Goal: Task Accomplishment & Management: Complete application form

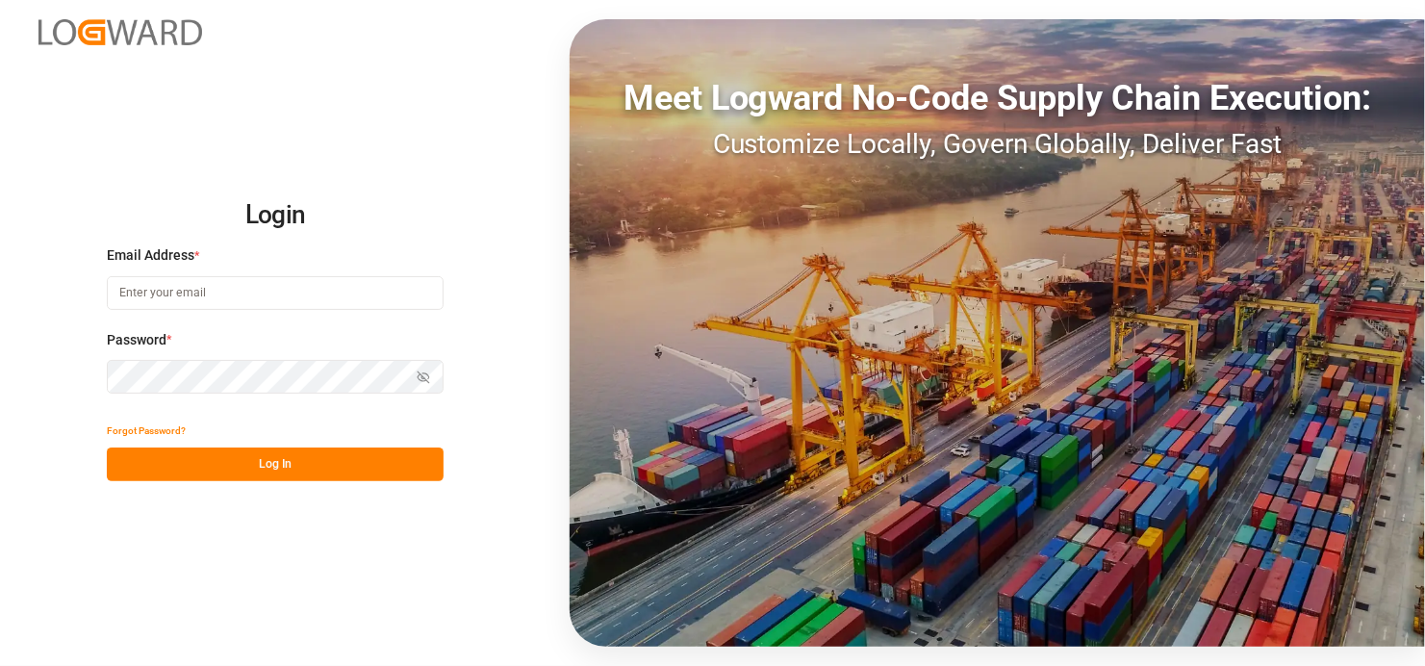
type input "[EMAIL_ADDRESS][DOMAIN_NAME]"
click at [320, 469] on button "Log In" at bounding box center [275, 464] width 337 height 34
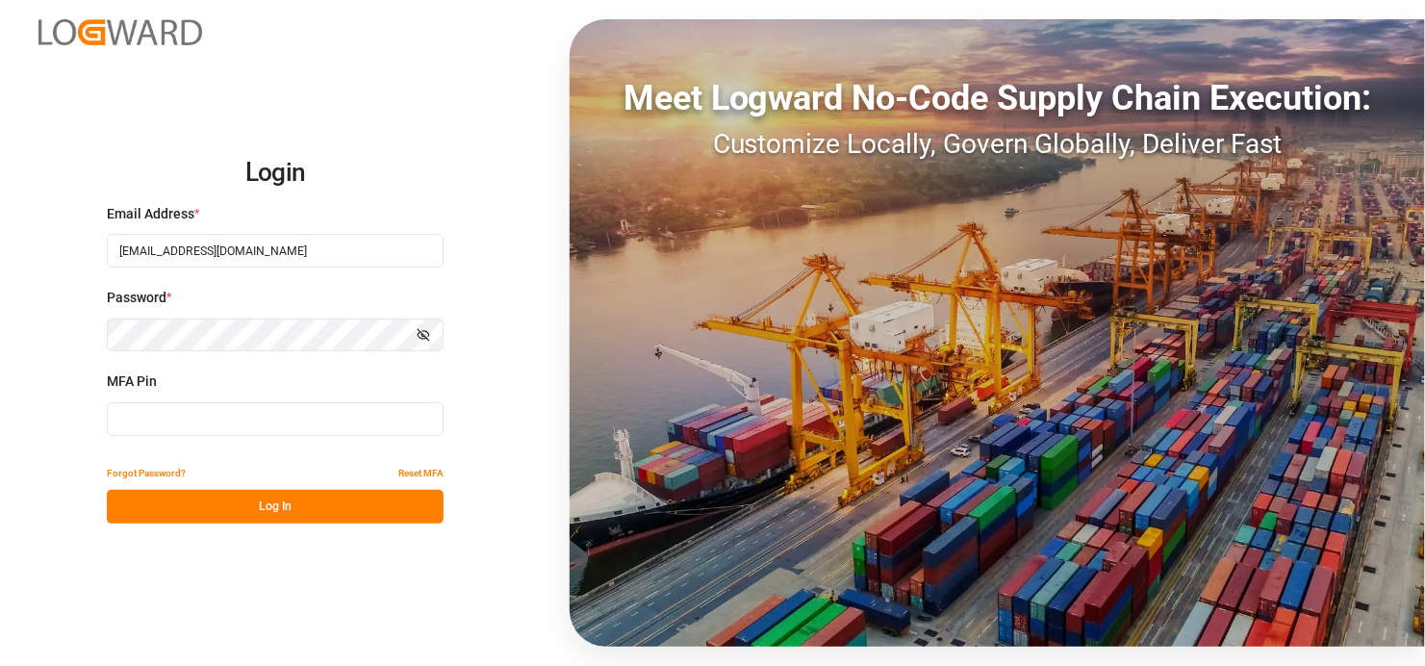
click at [186, 426] on input at bounding box center [275, 419] width 337 height 34
type input "5"
type input "253377"
click at [342, 495] on button "Log In" at bounding box center [275, 507] width 337 height 34
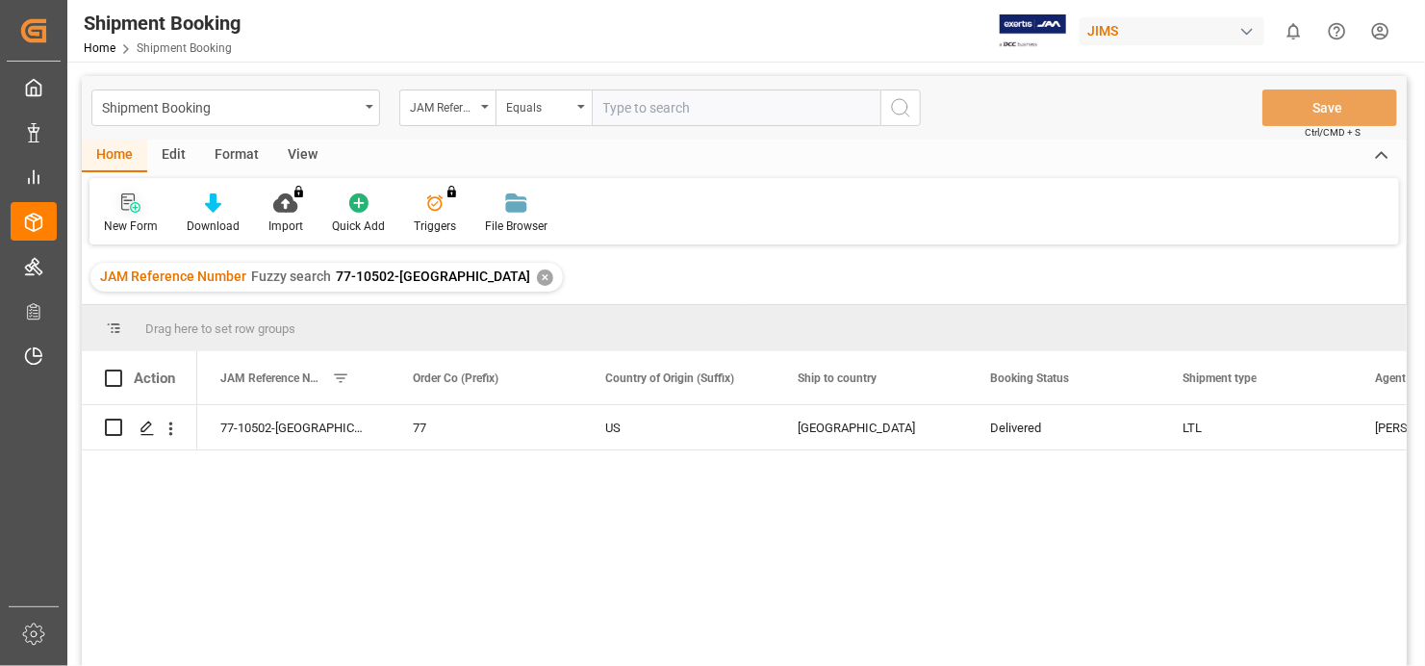
click at [135, 219] on div "New Form" at bounding box center [131, 225] width 54 height 17
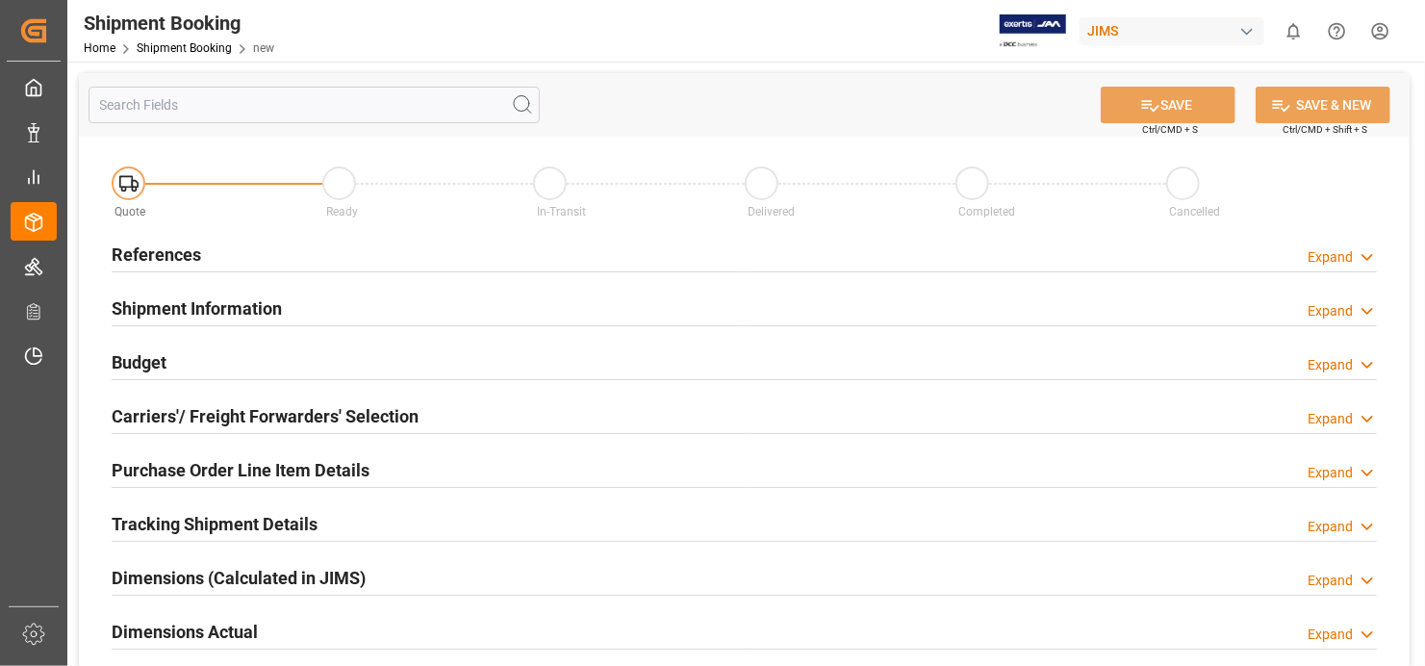
click at [169, 248] on h2 "References" at bounding box center [156, 255] width 89 height 26
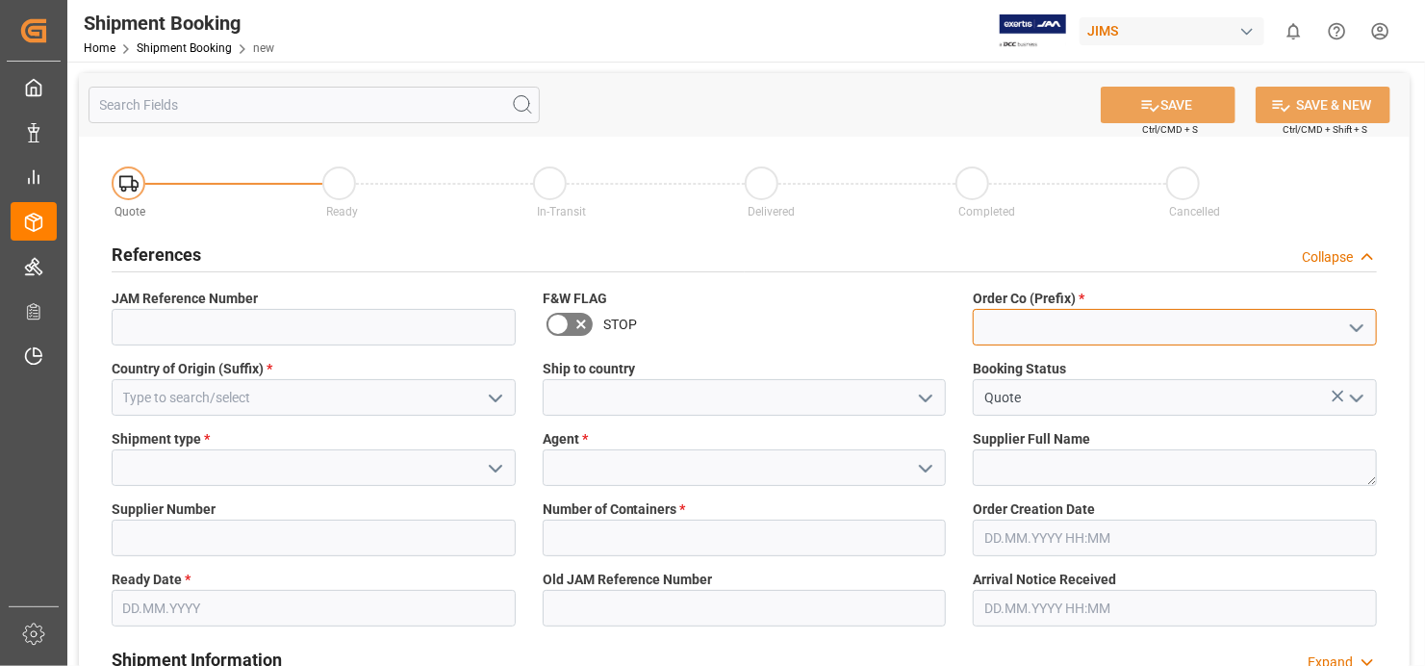
click at [1085, 332] on input at bounding box center [1175, 327] width 404 height 37
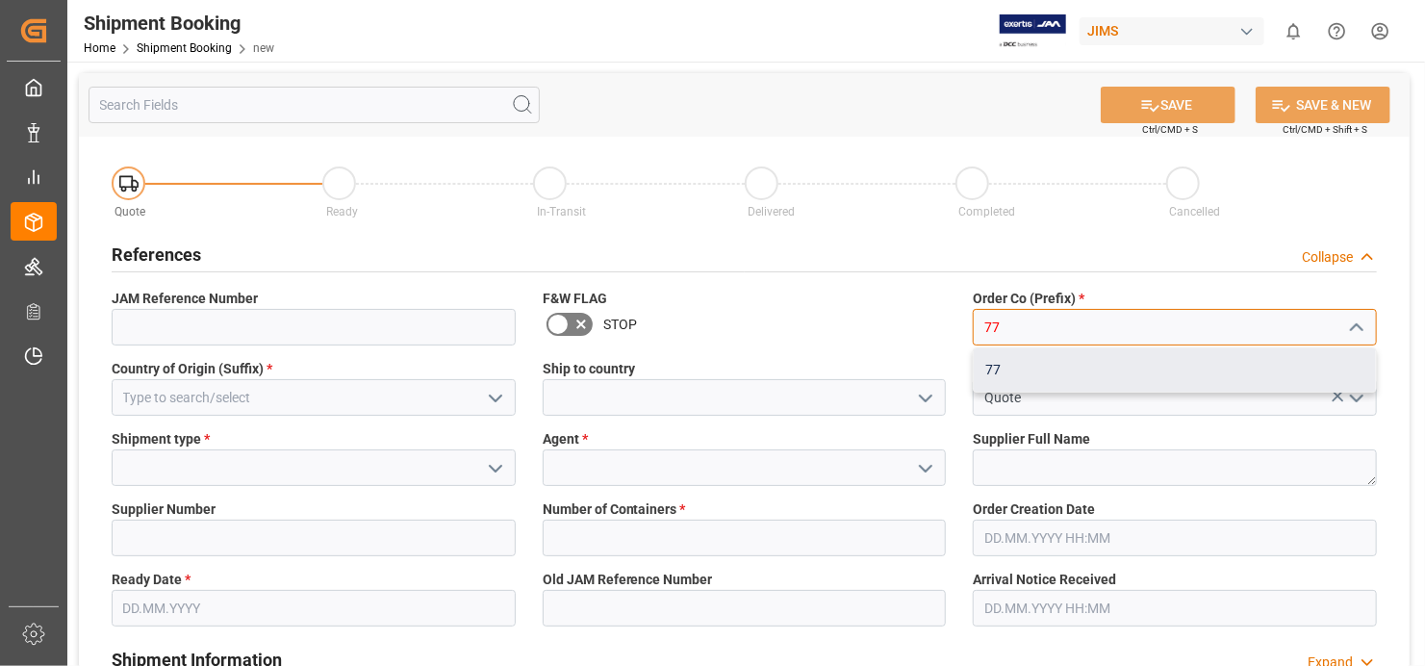
click at [1084, 373] on div "77" at bounding box center [1175, 369] width 402 height 43
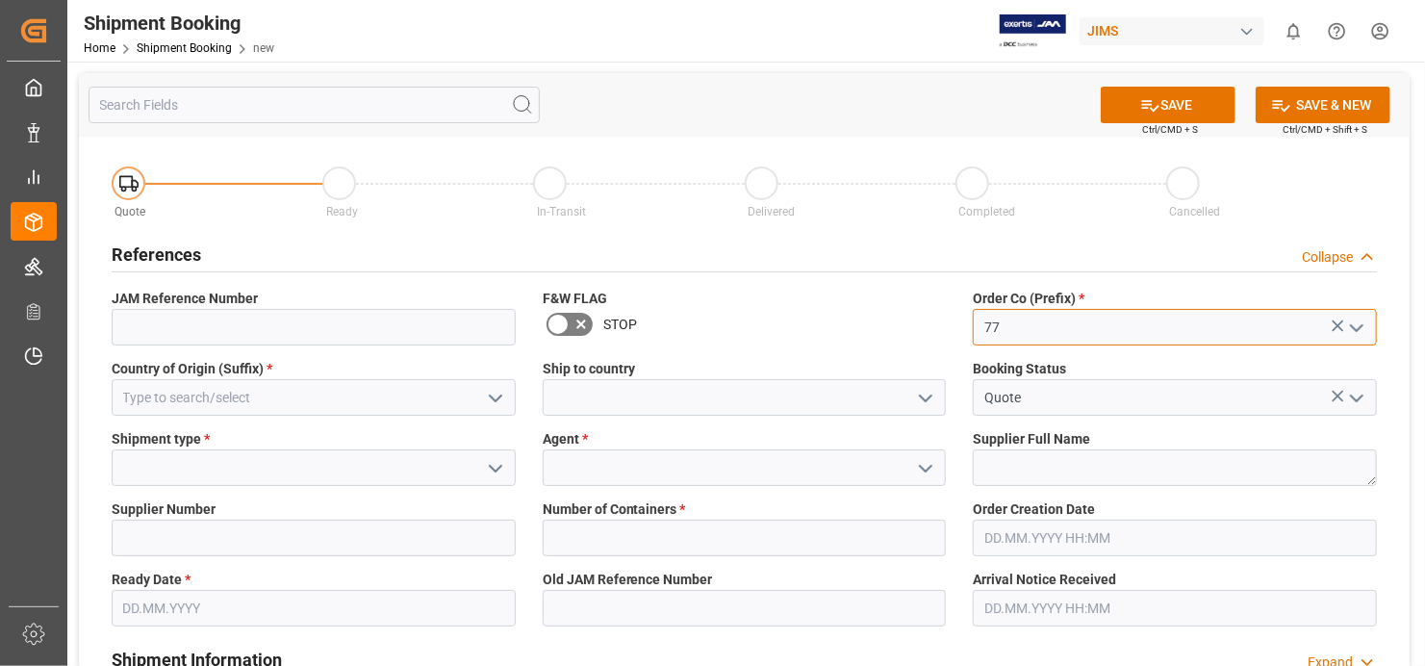
type input "77"
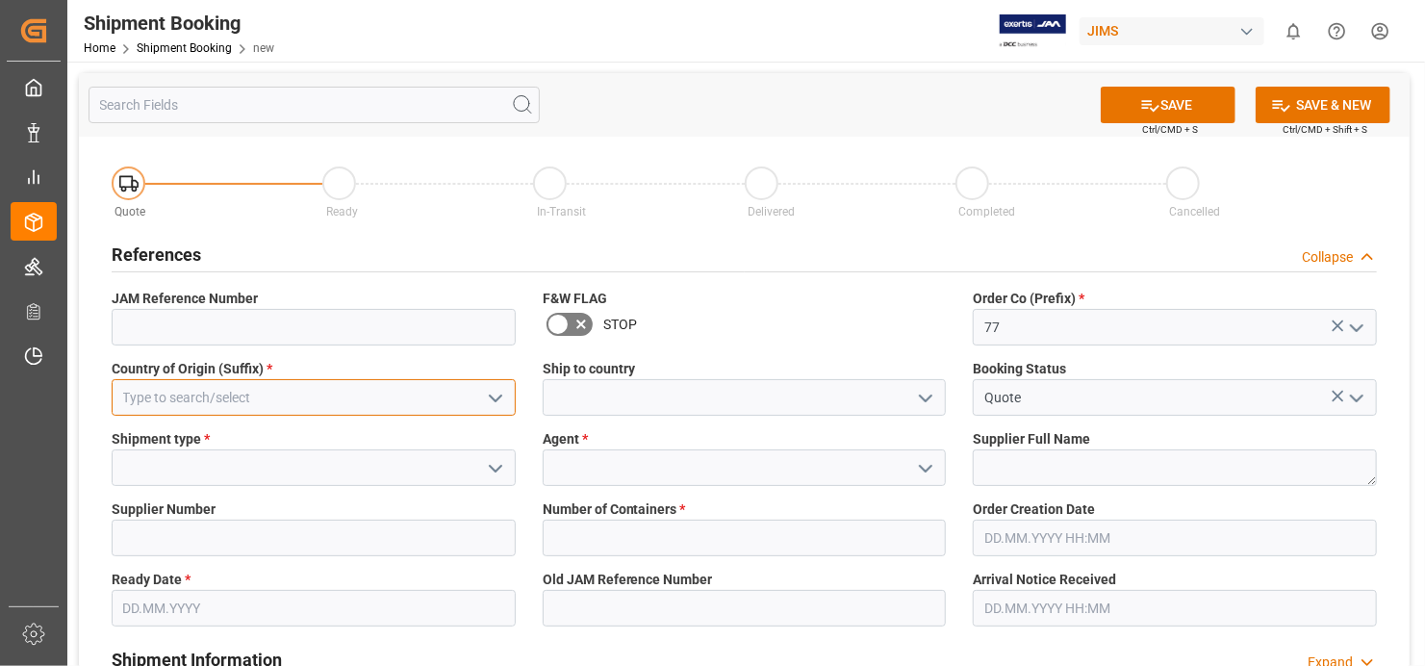
click at [261, 399] on input at bounding box center [314, 397] width 404 height 37
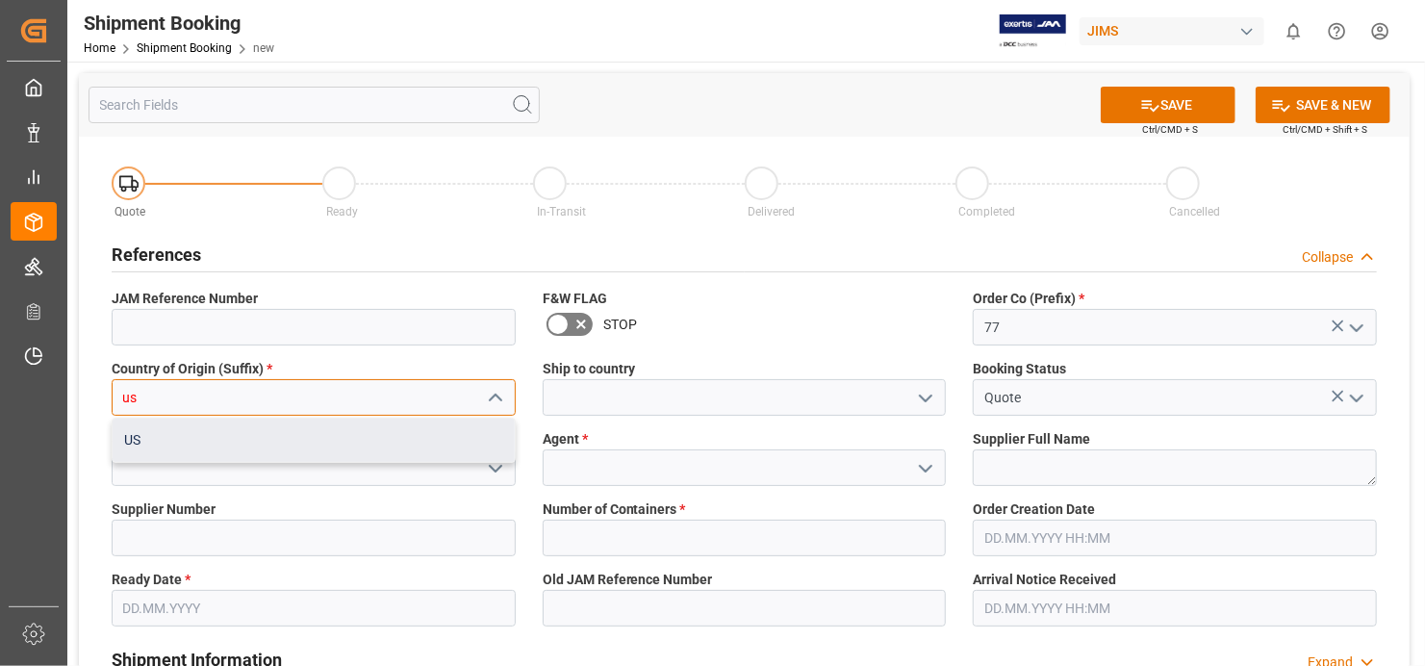
click at [387, 441] on div "US" at bounding box center [314, 440] width 402 height 43
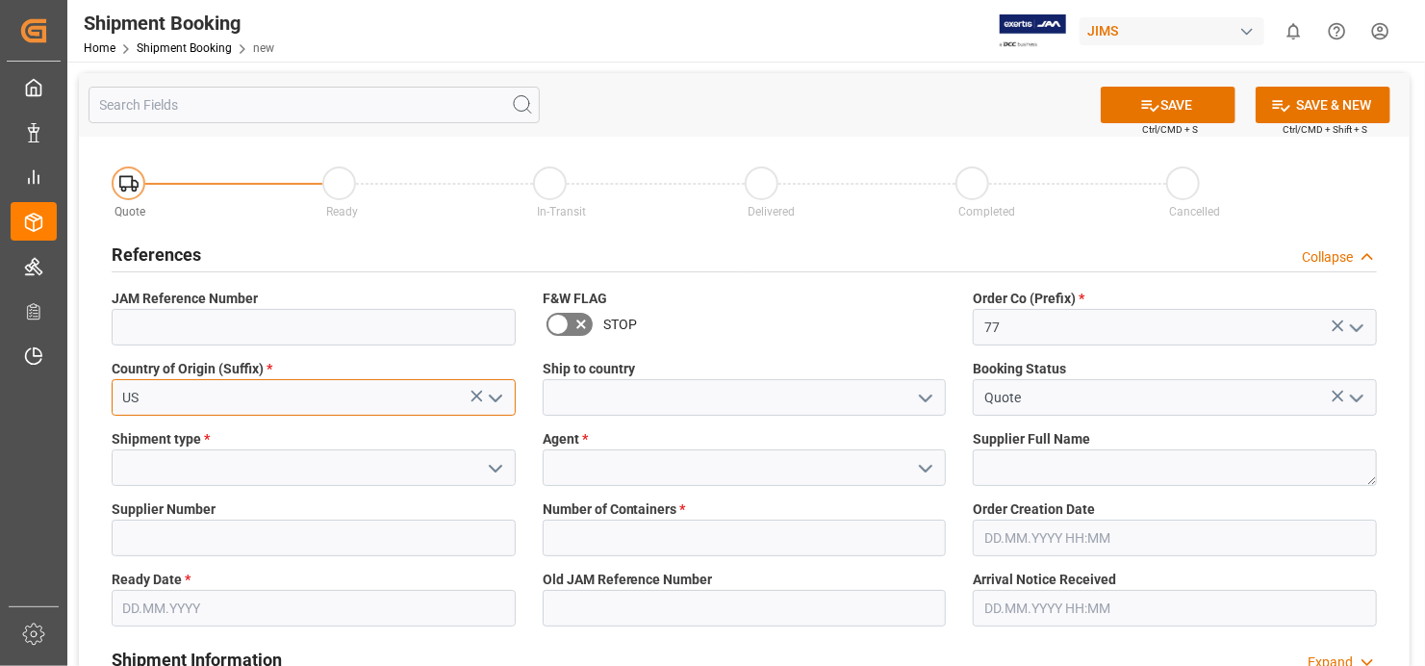
type input "US"
click at [307, 464] on input at bounding box center [314, 467] width 404 height 37
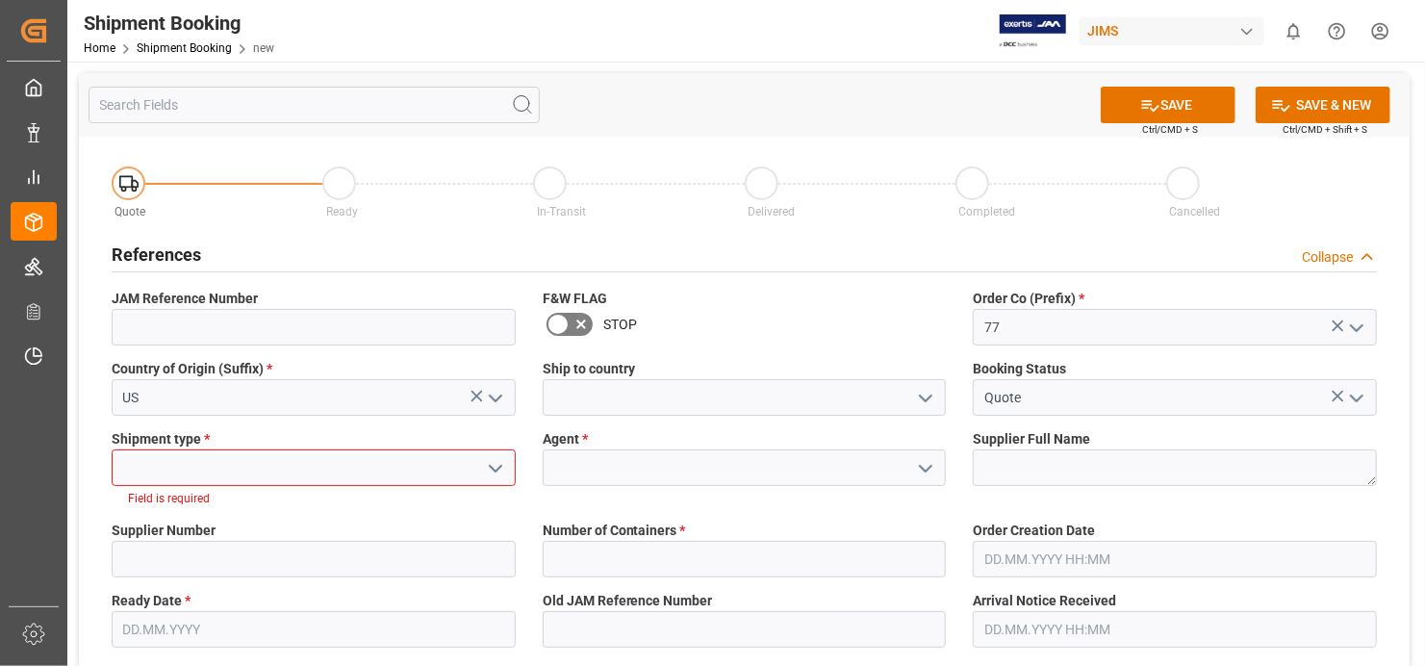
click at [497, 467] on polyline "open menu" at bounding box center [496, 469] width 12 height 6
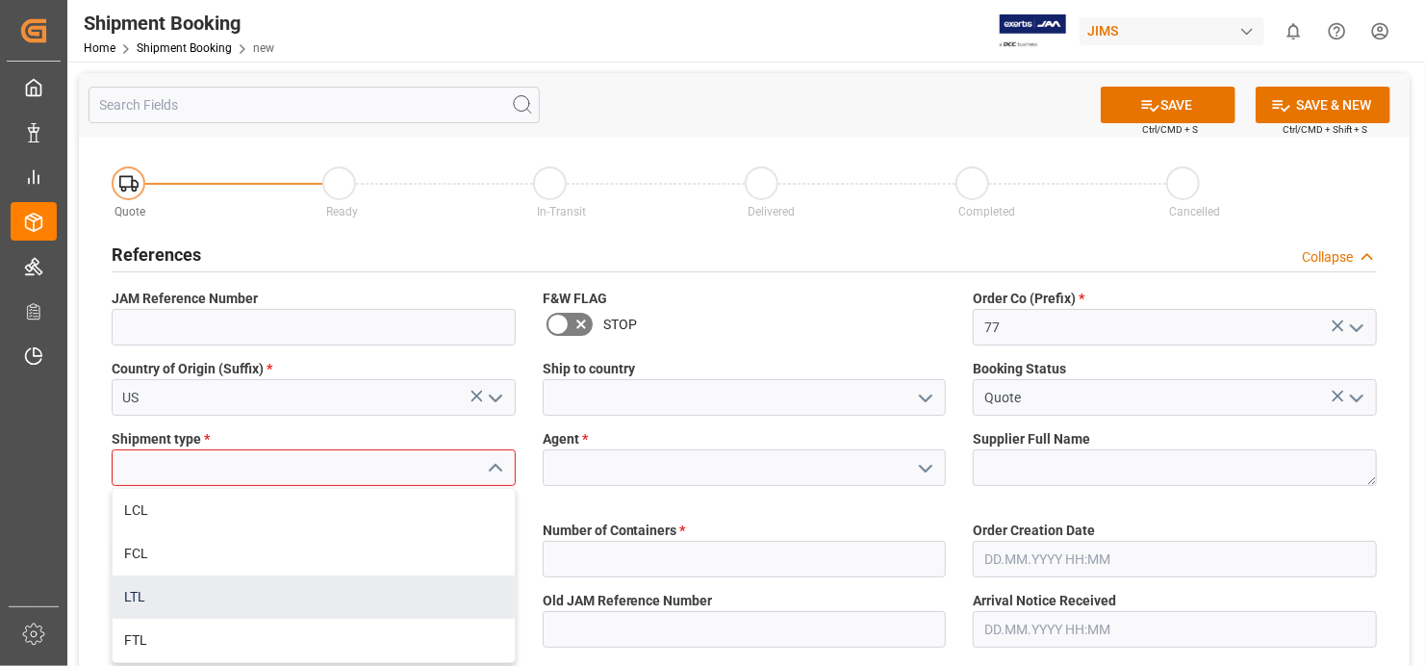
click at [443, 593] on div "LTL" at bounding box center [314, 596] width 402 height 43
type input "LTL"
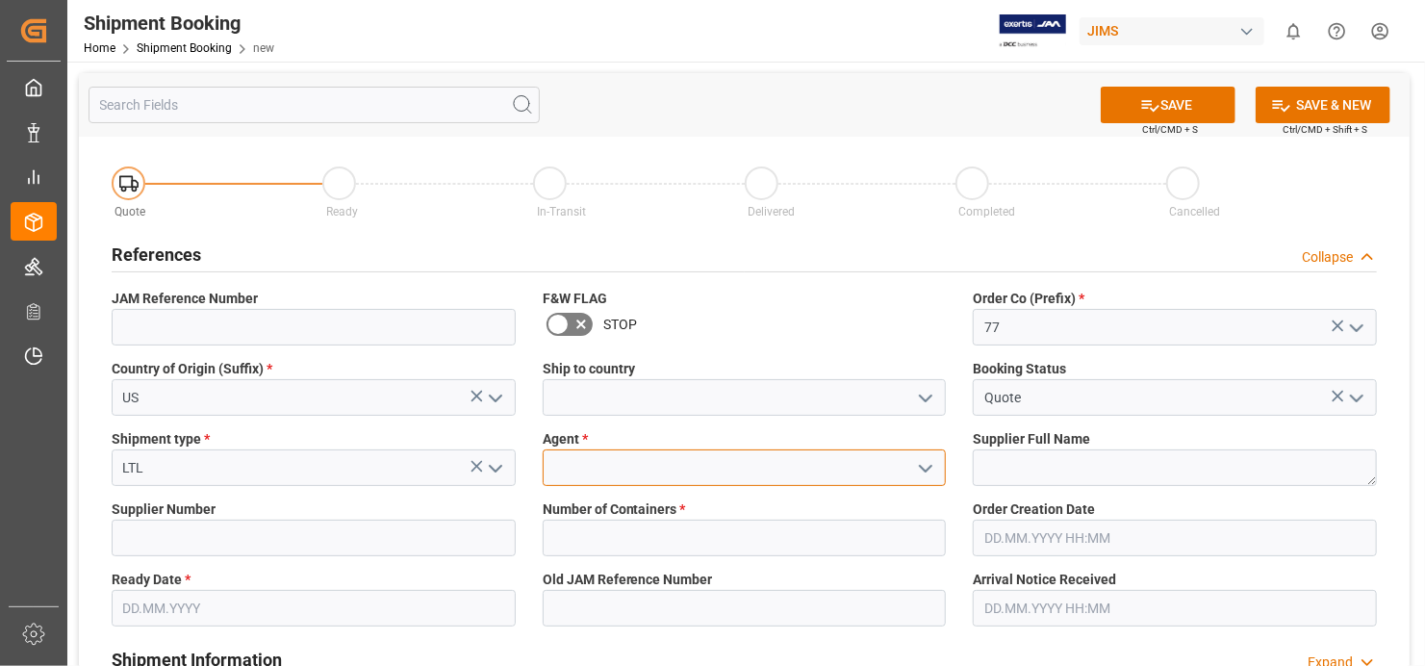
click at [795, 467] on input at bounding box center [745, 467] width 404 height 37
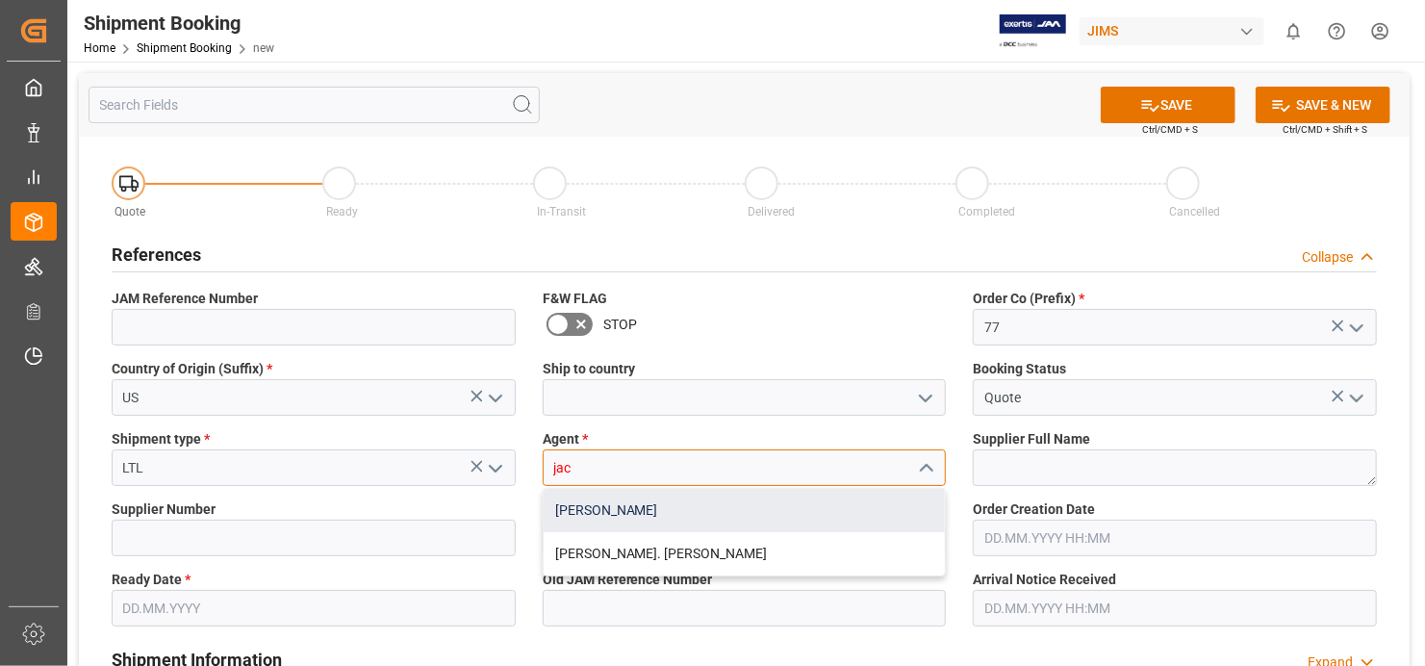
click at [746, 518] on div "[PERSON_NAME]" at bounding box center [745, 510] width 402 height 43
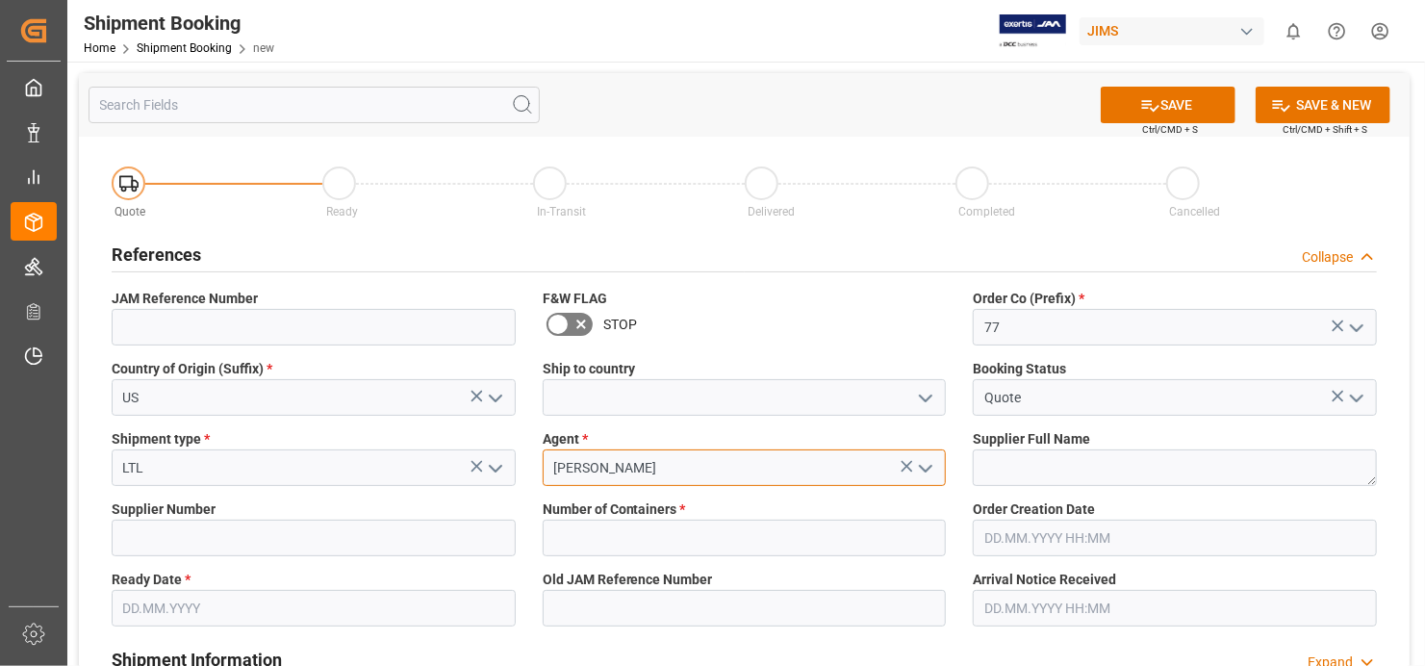
type input "[PERSON_NAME]"
click at [1104, 461] on textarea at bounding box center [1175, 467] width 404 height 37
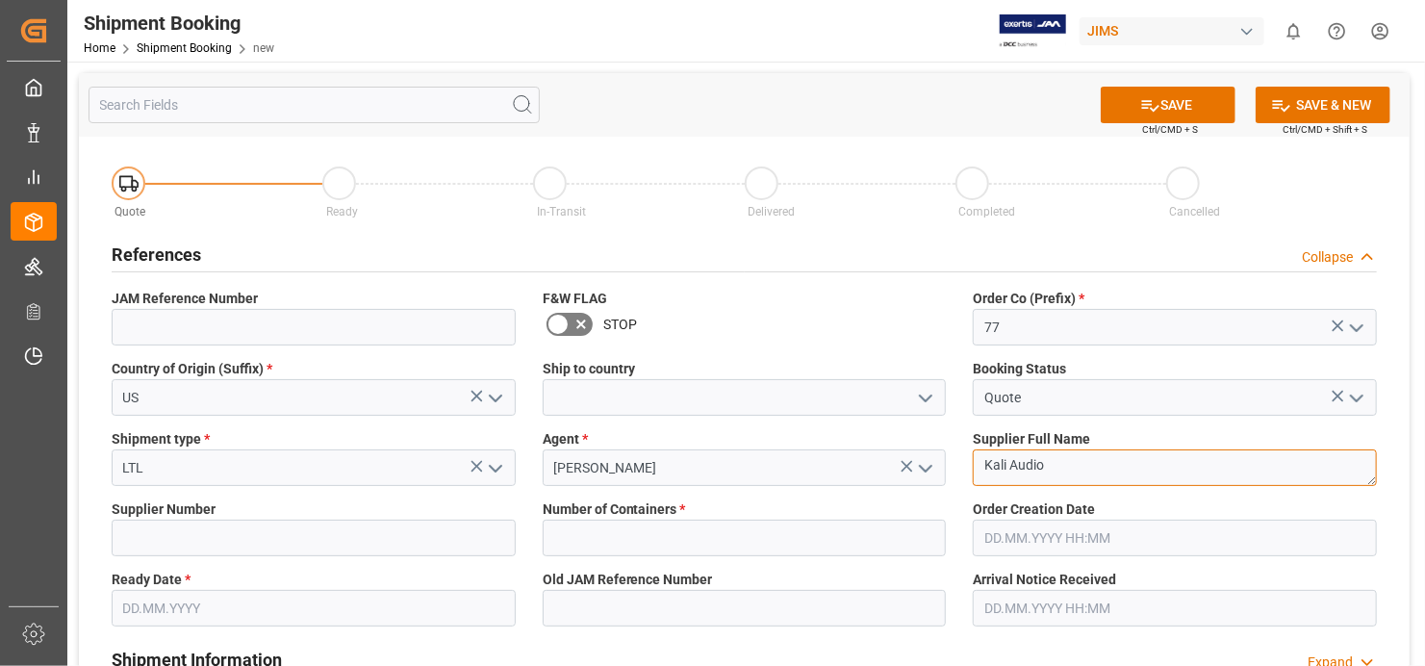
type textarea "Kali Audio"
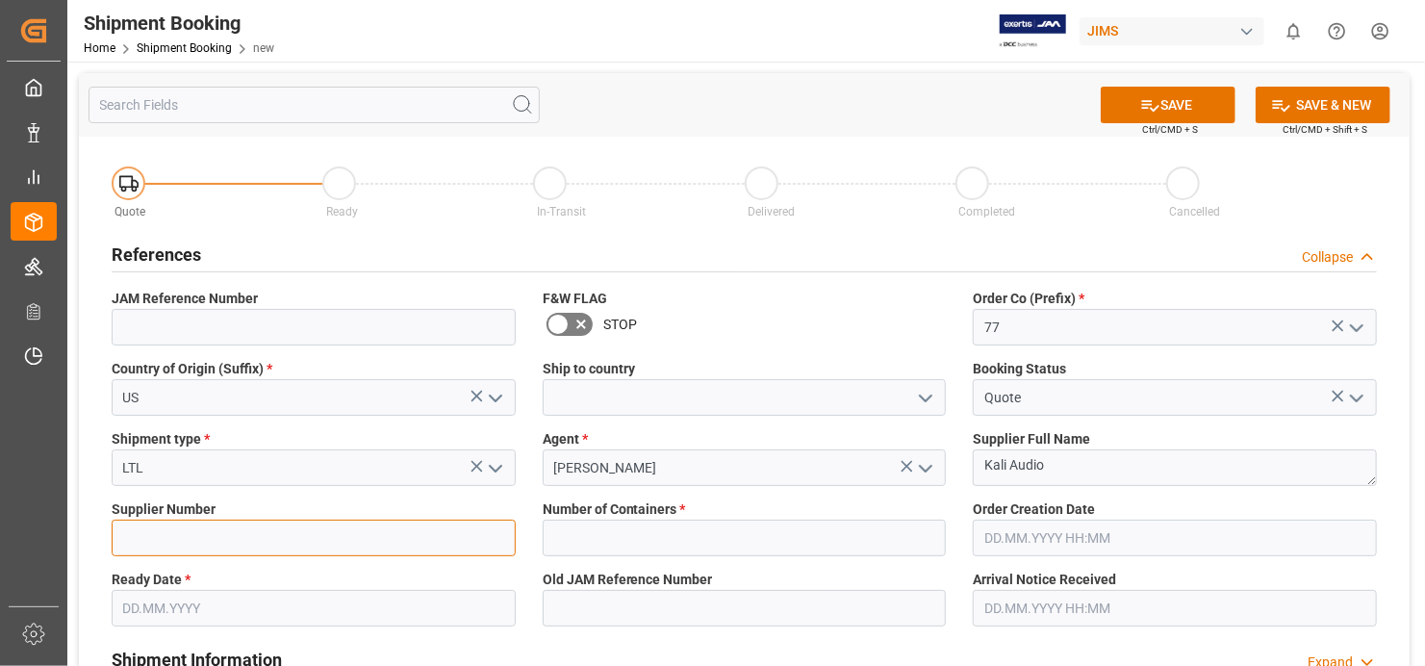
click at [433, 548] on input at bounding box center [314, 538] width 404 height 37
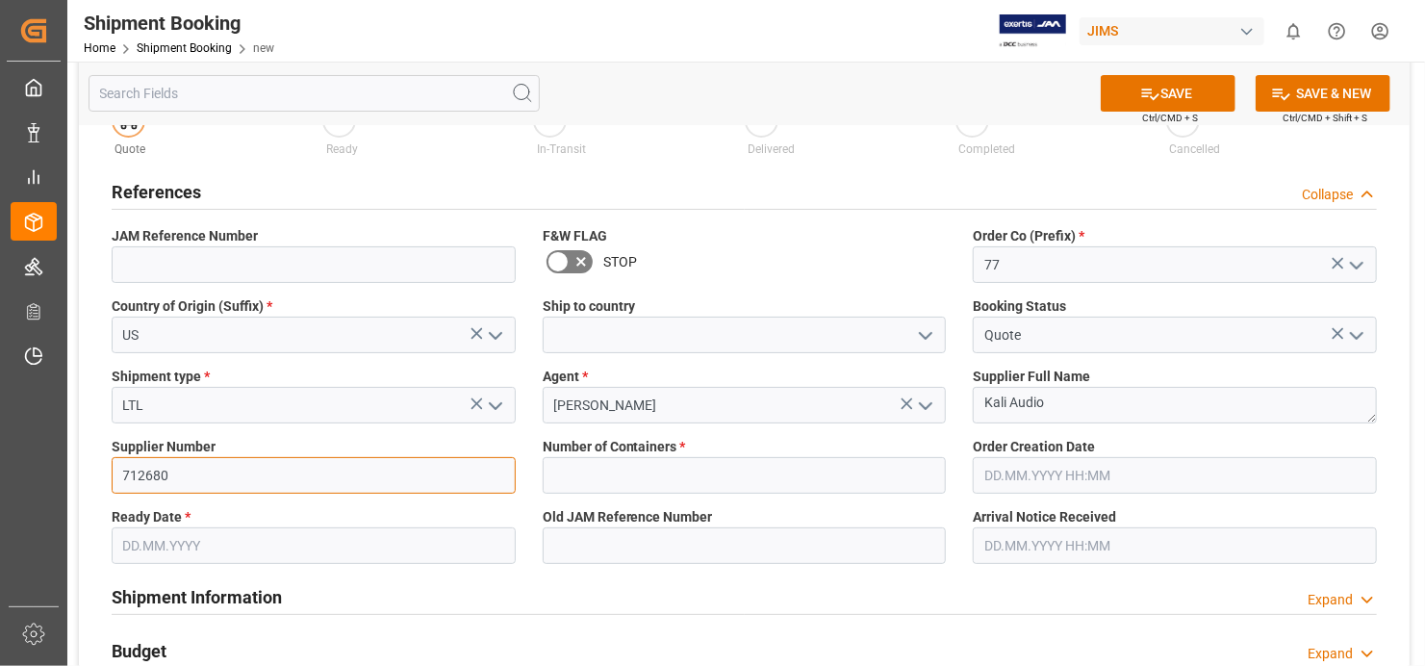
scroll to position [96, 0]
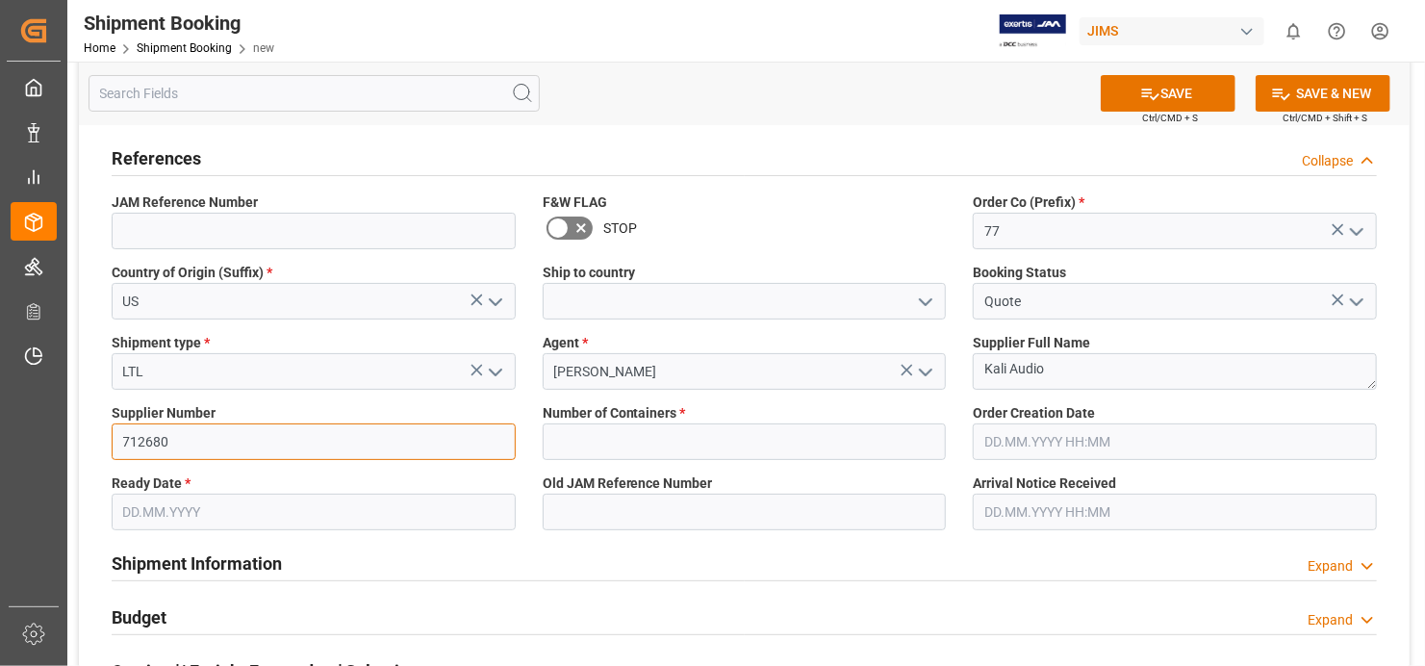
type input "712680"
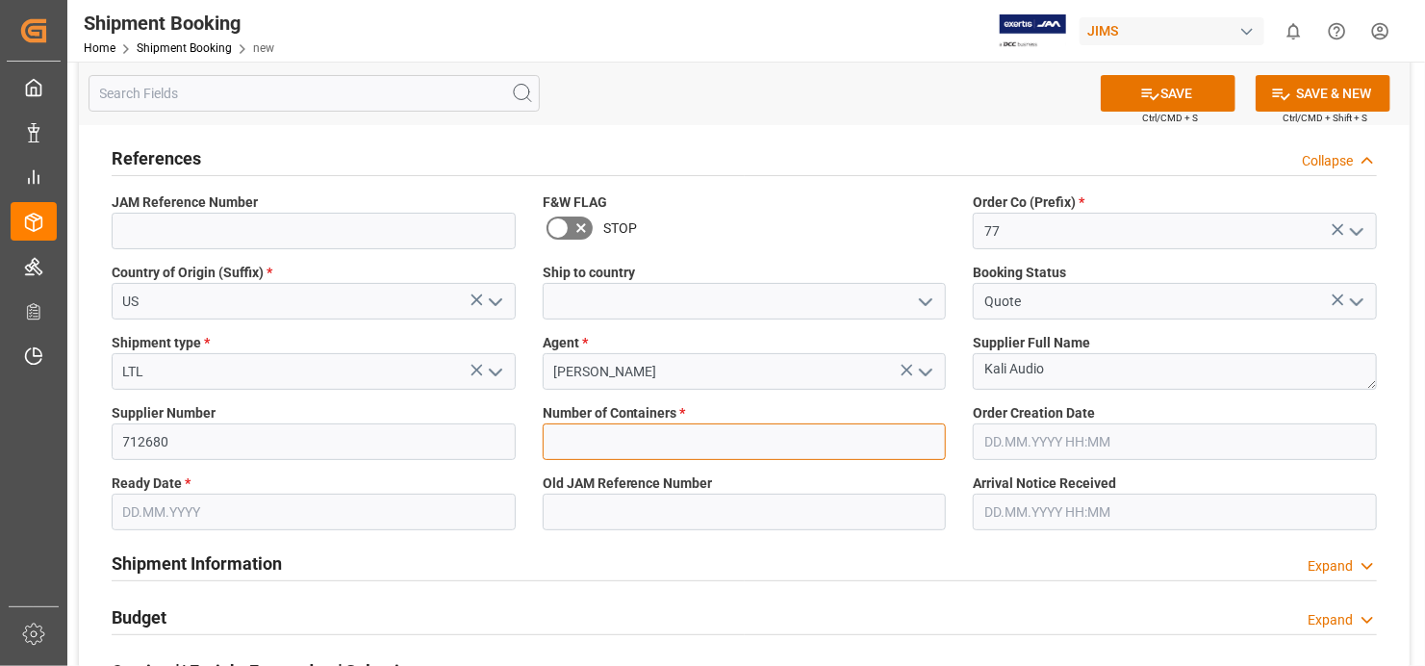
click at [930, 441] on input "text" at bounding box center [745, 441] width 404 height 37
type input "0"
click at [440, 511] on input "text" at bounding box center [314, 512] width 404 height 37
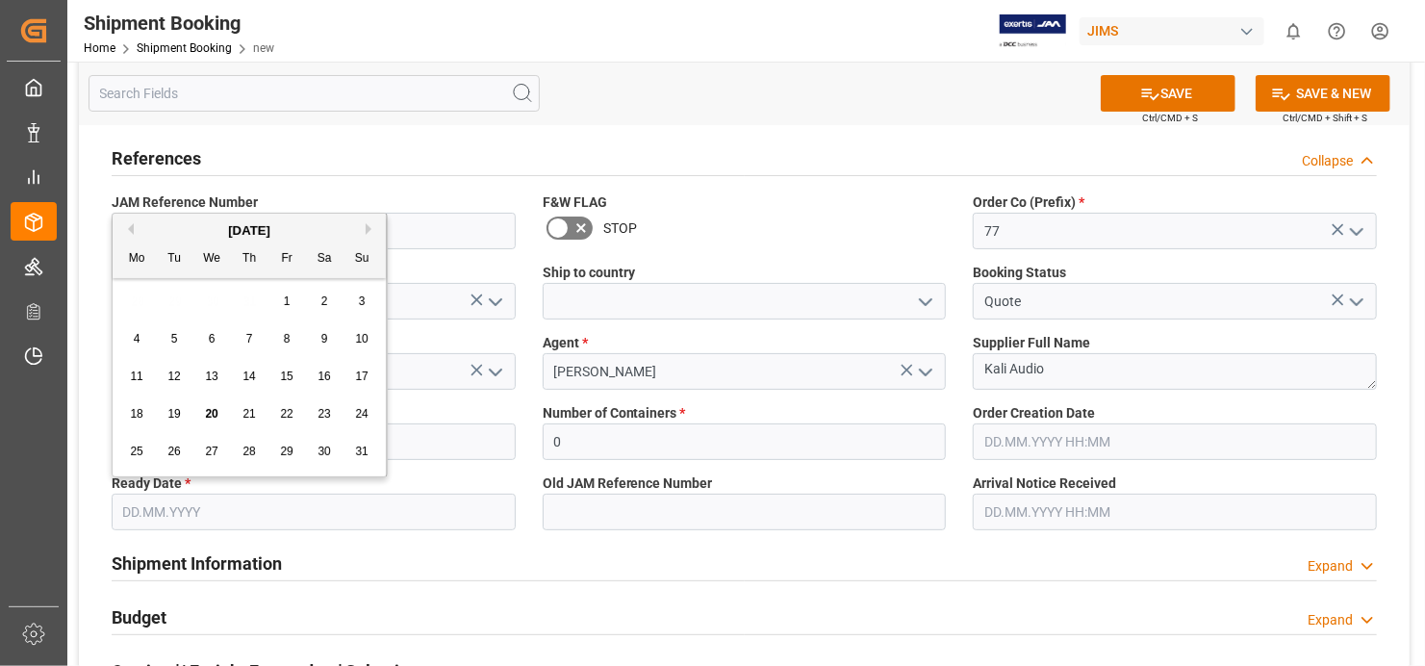
click at [218, 416] on div "20" at bounding box center [212, 414] width 24 height 23
type input "[DATE]"
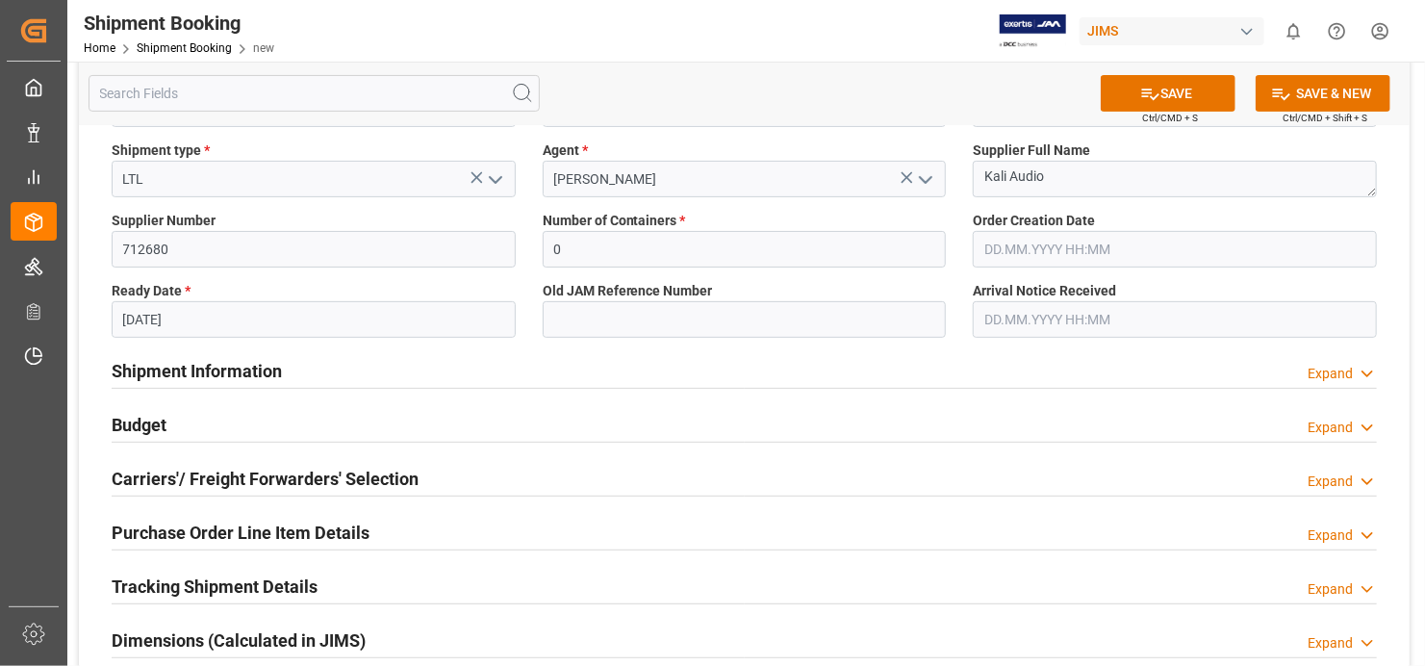
scroll to position [0, 0]
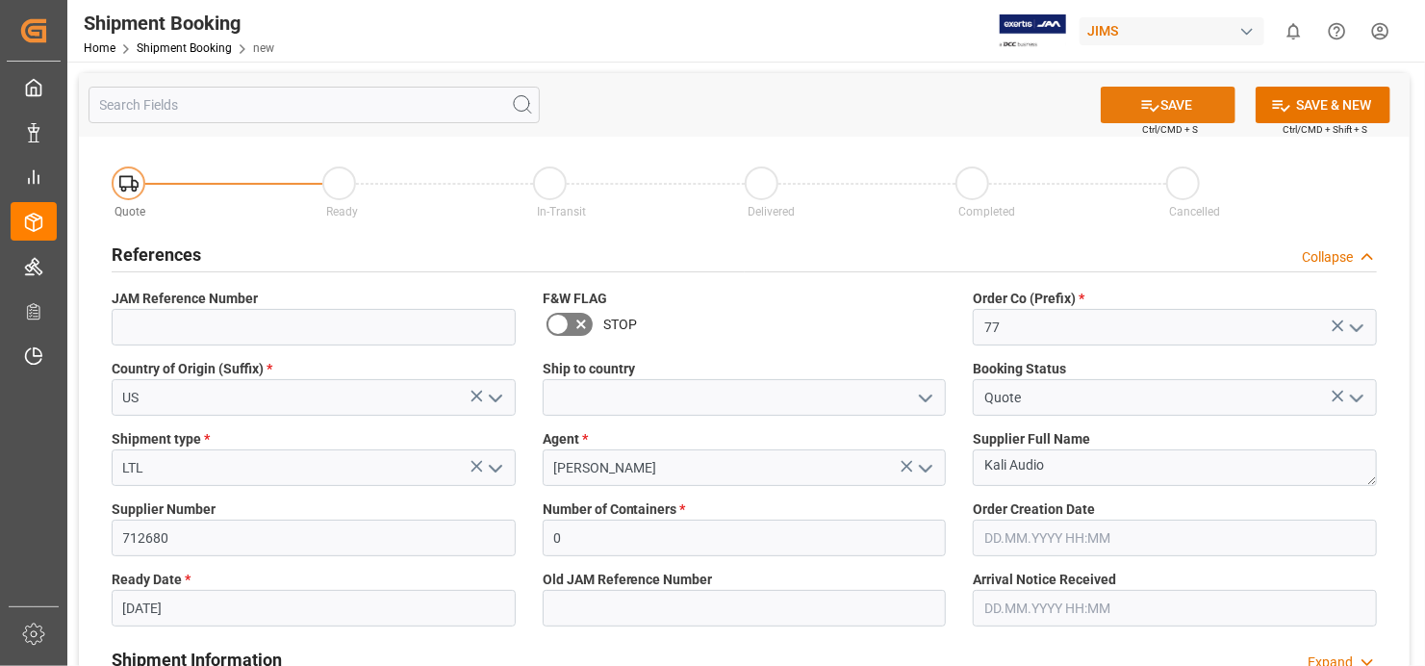
click at [1170, 99] on button "SAVE" at bounding box center [1168, 105] width 135 height 37
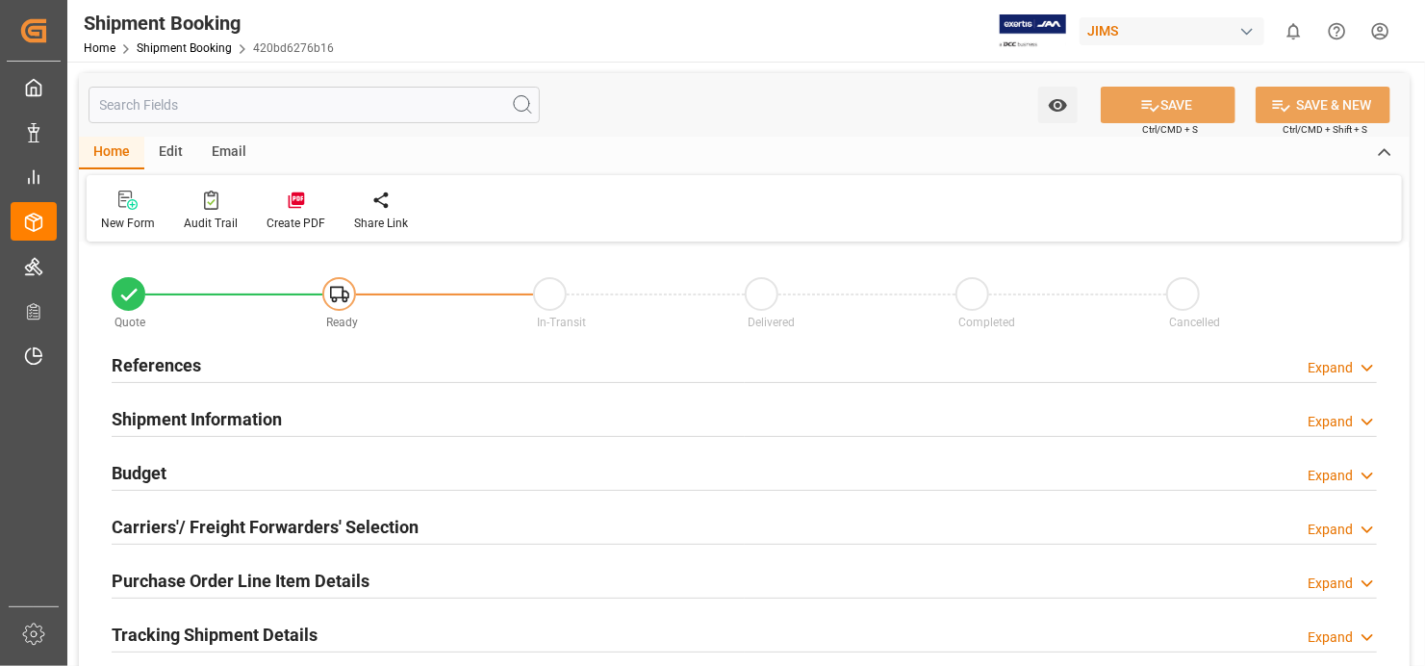
type input "0"
type input "[DATE]"
click at [170, 372] on h2 "References" at bounding box center [156, 365] width 89 height 26
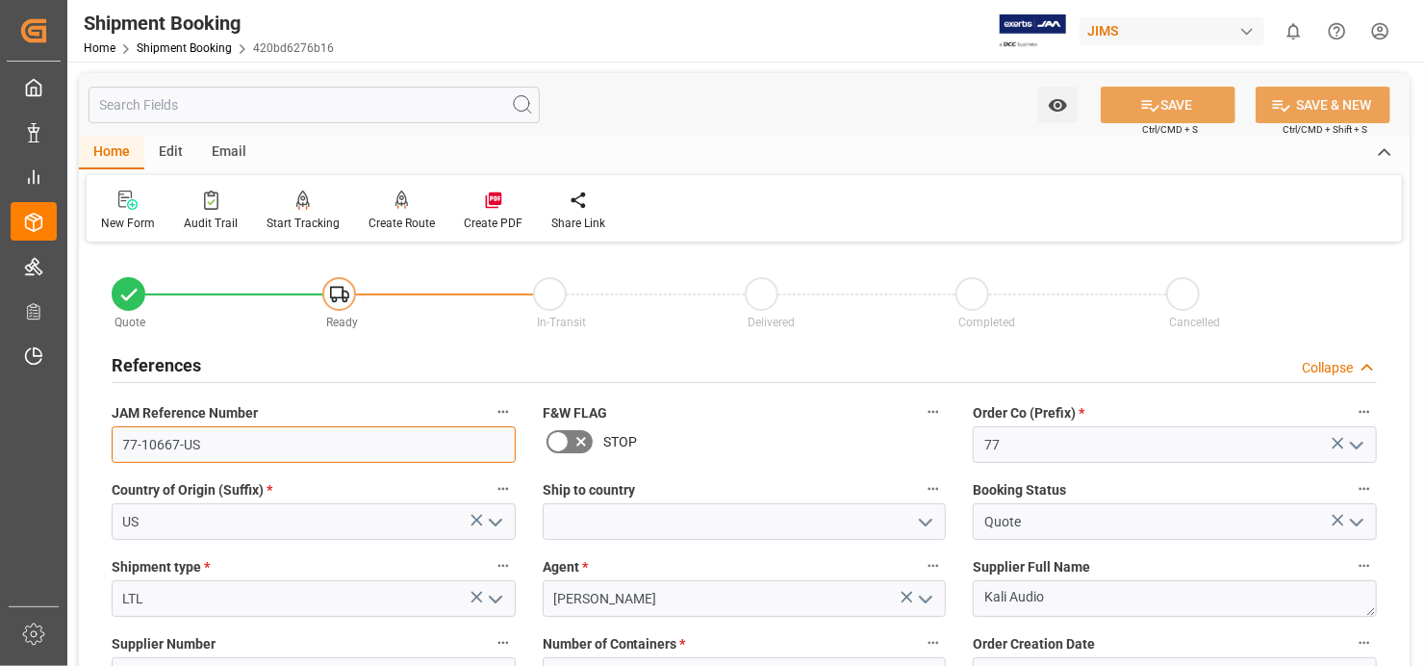
drag, startPoint x: 199, startPoint y: 441, endPoint x: 95, endPoint y: 434, distance: 104.1
